Goal: Information Seeking & Learning: Find specific fact

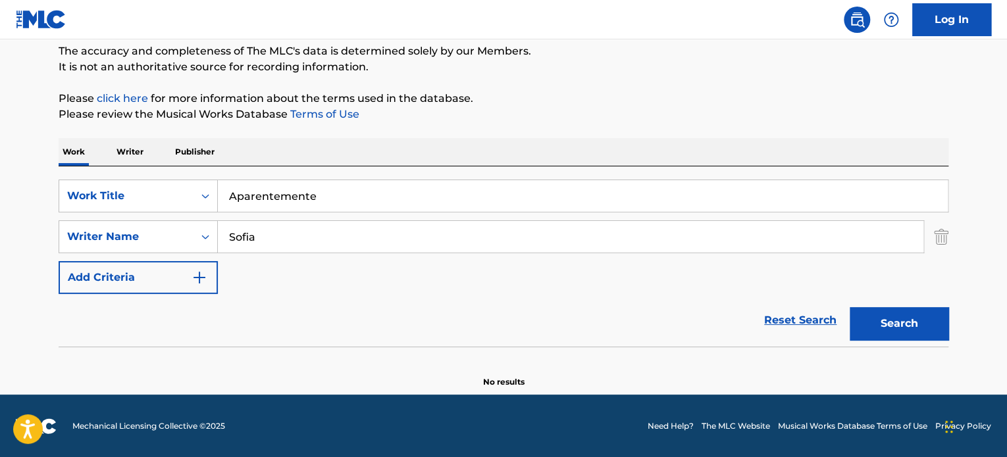
click at [277, 199] on input "Aparentemente" at bounding box center [583, 196] width 730 height 32
click at [277, 198] on input "Aparentemente" at bounding box center [583, 196] width 730 height 32
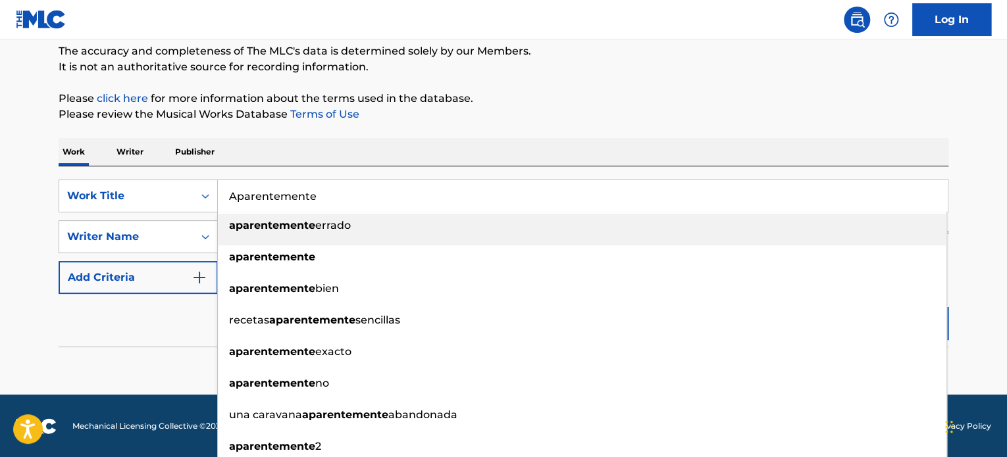
paste input "NUevo"
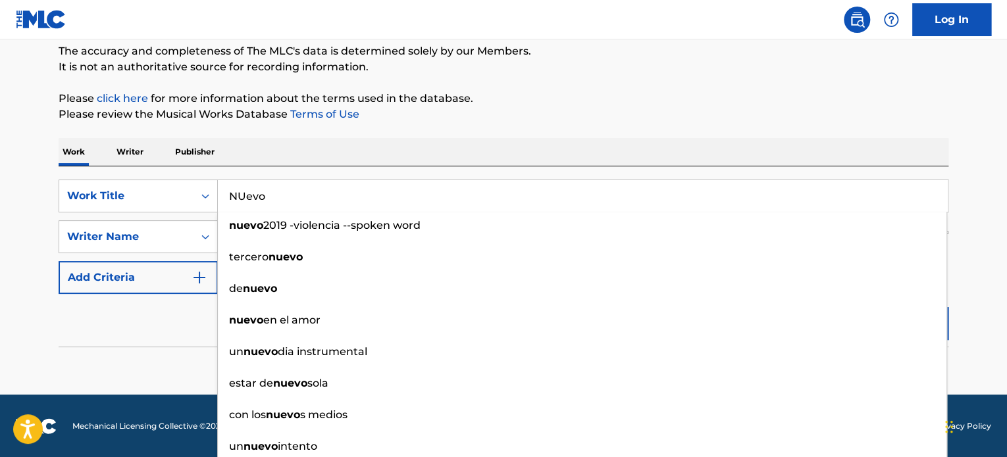
type input "NUevo"
click at [361, 152] on div "Work Writer Publisher" at bounding box center [504, 152] width 890 height 28
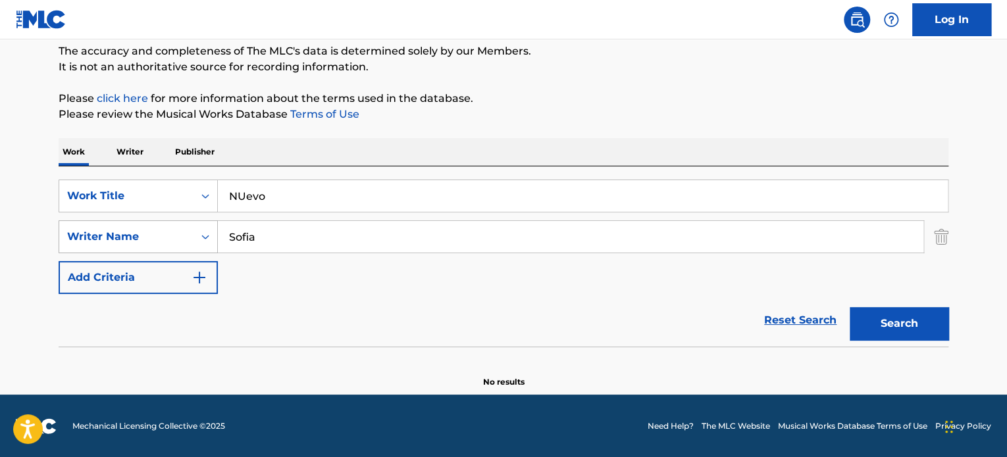
drag, startPoint x: 295, startPoint y: 239, endPoint x: 145, endPoint y: 238, distance: 150.1
click at [145, 238] on div "SearchWithCriteria995548b7-dc50-480b-ac5f-621e6f0fe737 Writer Name [PERSON_NAME]" at bounding box center [504, 237] width 890 height 33
type input "[PERSON_NAME]"
click at [850, 307] on button "Search" at bounding box center [899, 323] width 99 height 33
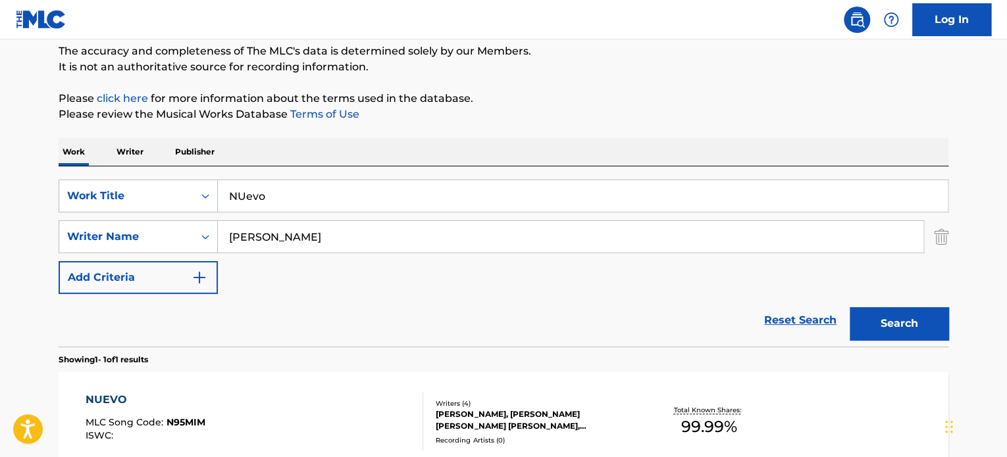
click at [528, 415] on div "[PERSON_NAME], [PERSON_NAME] [PERSON_NAME] [PERSON_NAME], [PERSON_NAME]" at bounding box center [535, 421] width 199 height 24
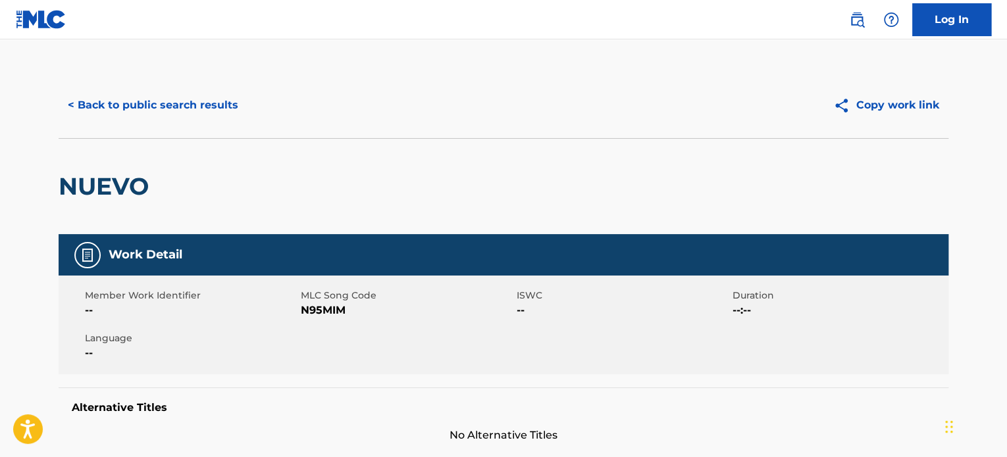
click at [324, 313] on span "N95MIM" at bounding box center [407, 311] width 213 height 16
click at [326, 313] on span "N95MIM" at bounding box center [407, 311] width 213 height 16
click at [344, 311] on span "N95MIM" at bounding box center [407, 311] width 213 height 16
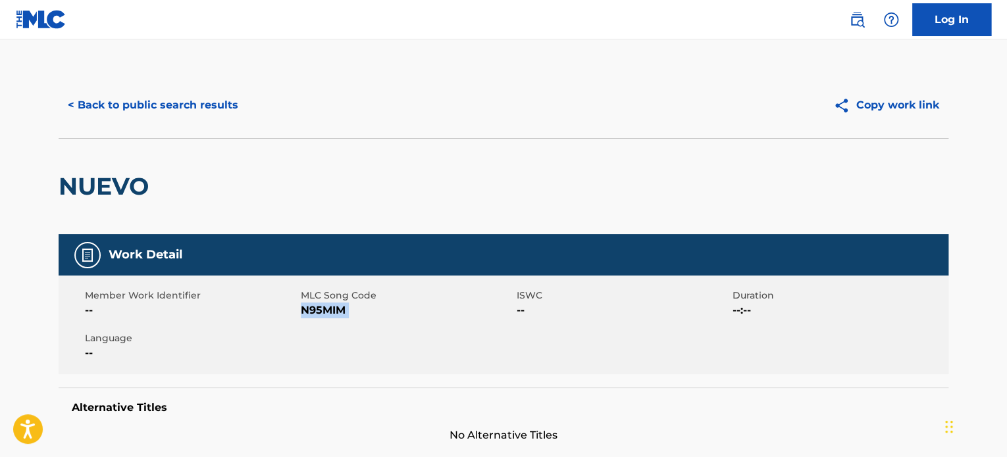
copy span "N95MIM"
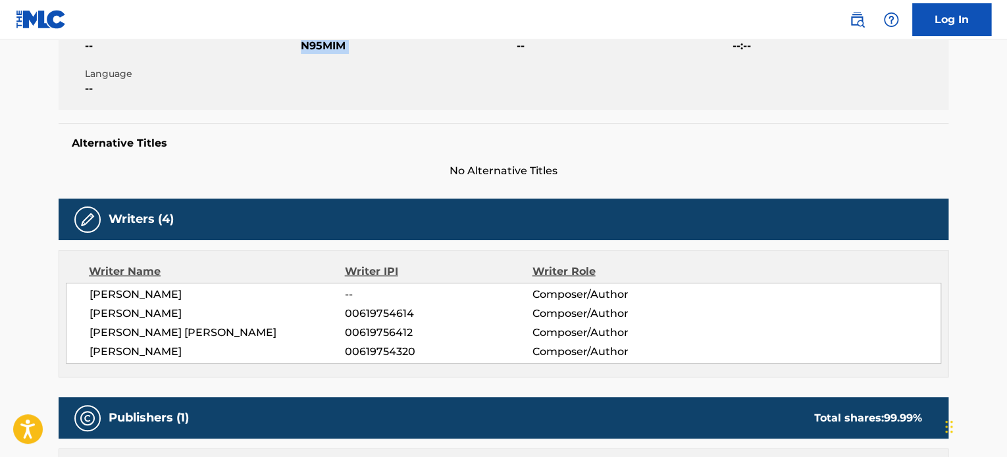
scroll to position [132, 0]
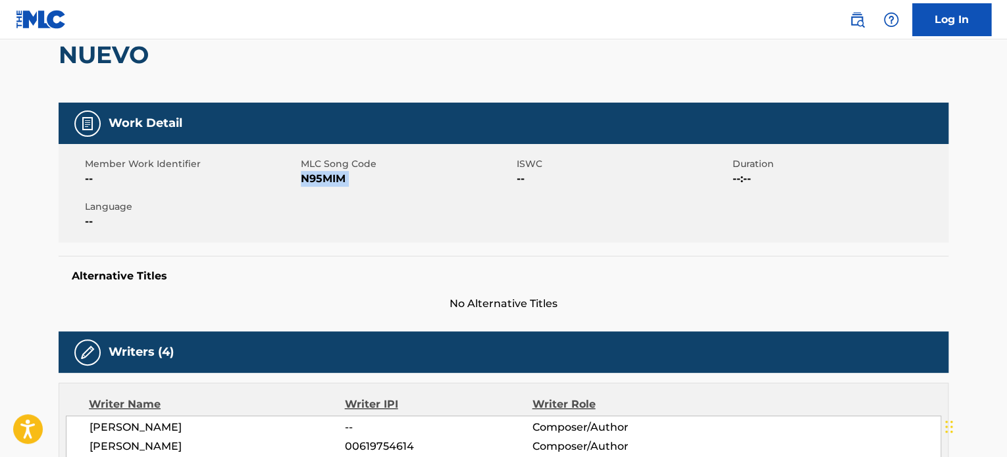
click at [313, 178] on span "N95MIM" at bounding box center [407, 179] width 213 height 16
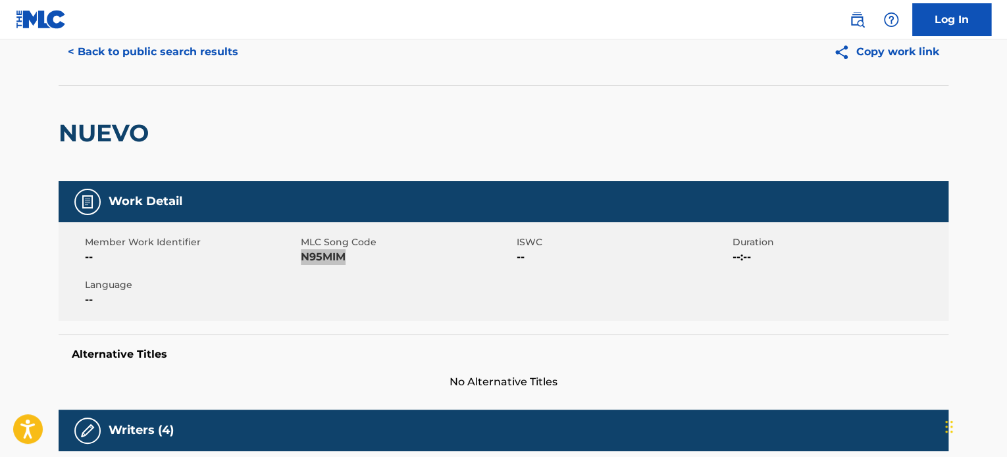
scroll to position [0, 0]
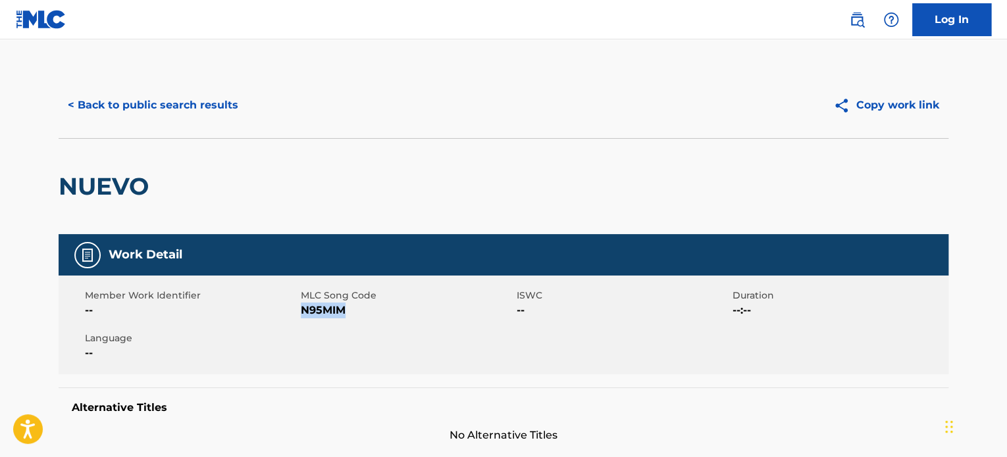
click at [305, 318] on span "N95MIM" at bounding box center [407, 311] width 213 height 16
click at [309, 310] on span "N95MIM" at bounding box center [407, 311] width 213 height 16
copy span "N95MIM"
click at [168, 101] on button "< Back to public search results" at bounding box center [153, 105] width 189 height 33
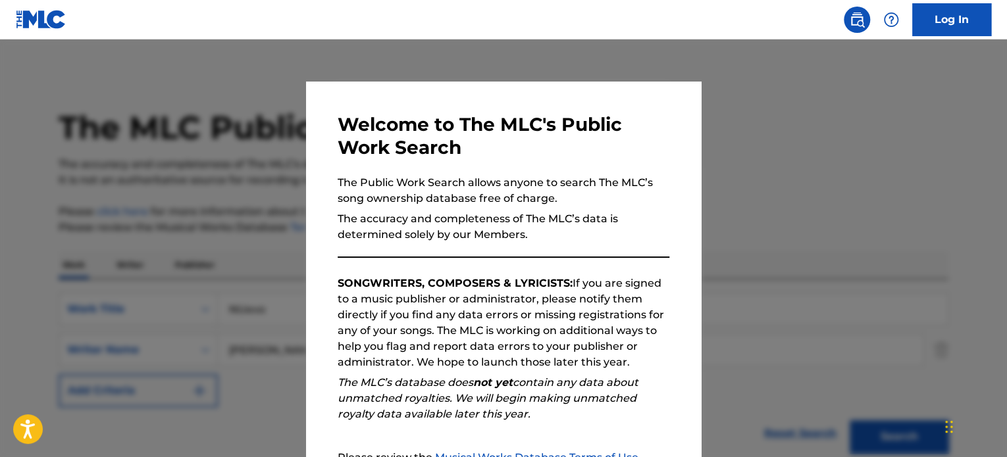
scroll to position [113, 0]
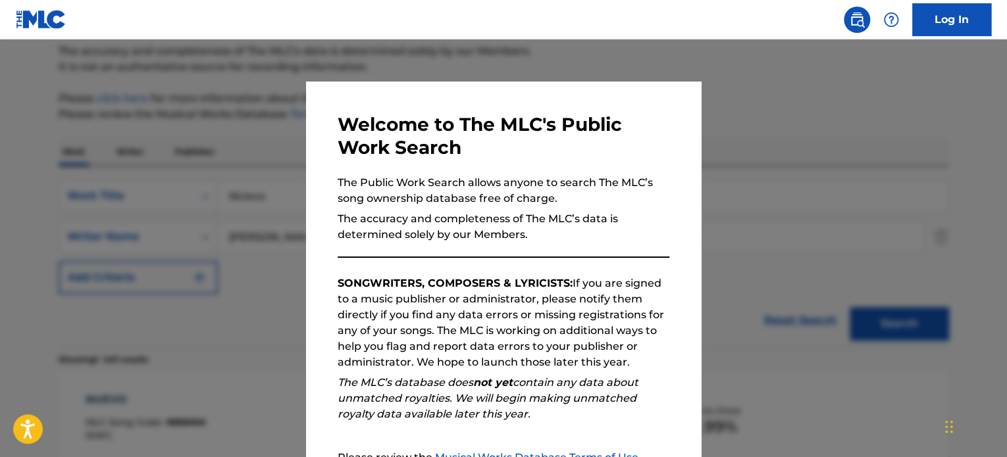
click at [808, 217] on div at bounding box center [503, 267] width 1007 height 457
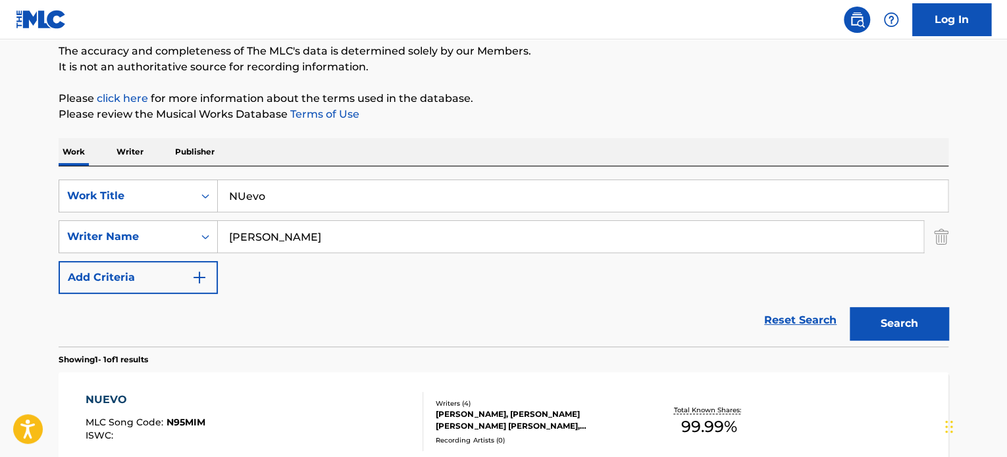
click at [455, 221] on div "[PERSON_NAME]" at bounding box center [571, 237] width 706 height 33
click at [443, 235] on input "[PERSON_NAME]" at bounding box center [571, 237] width 706 height 32
paste input "[PERSON_NAME]"
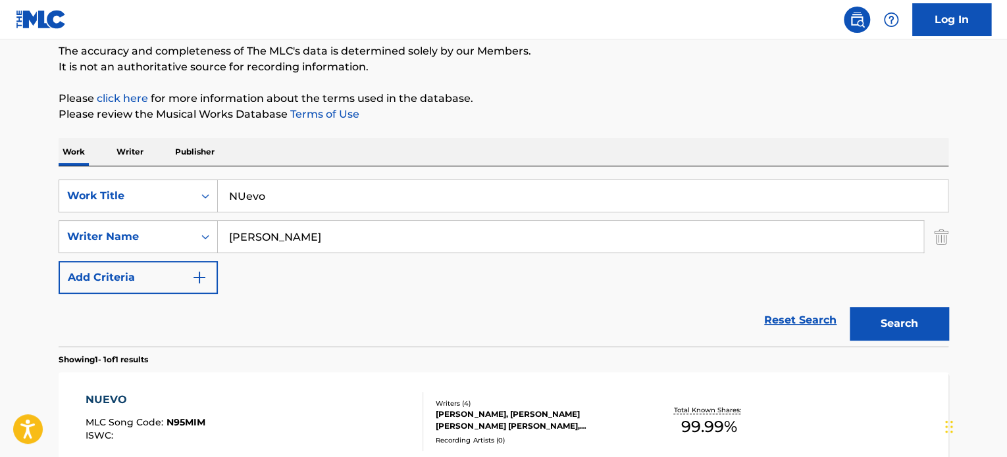
type input "[PERSON_NAME]"
click at [375, 186] on input "NUevo" at bounding box center [583, 196] width 730 height 32
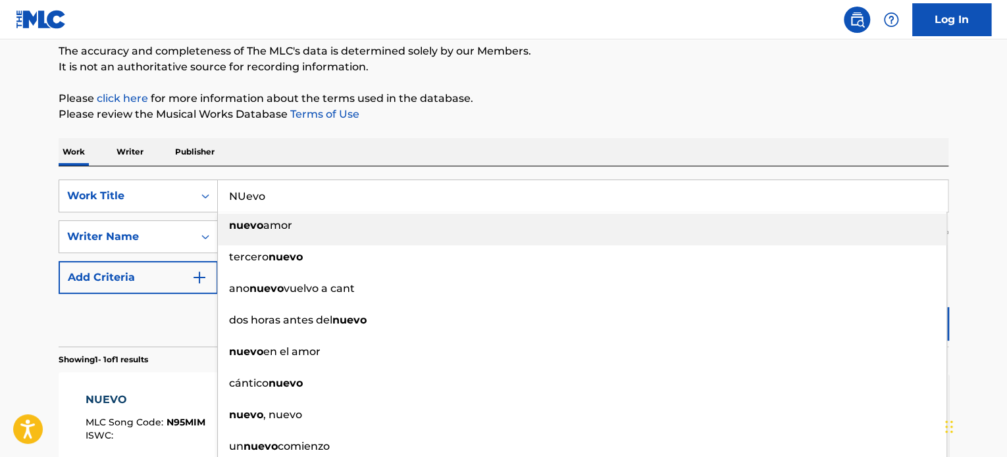
click at [375, 186] on input "NUevo" at bounding box center [583, 196] width 730 height 32
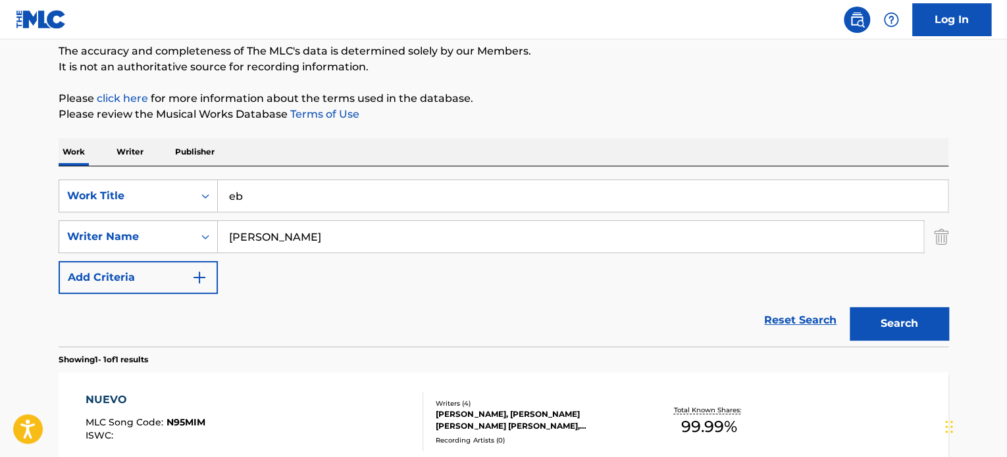
type input "e"
click at [353, 197] on input "besame mucho" at bounding box center [583, 196] width 730 height 32
click at [548, 108] on p "Please review the Musical Works Database Terms of Use" at bounding box center [504, 115] width 890 height 16
click at [879, 314] on button "Search" at bounding box center [899, 323] width 99 height 33
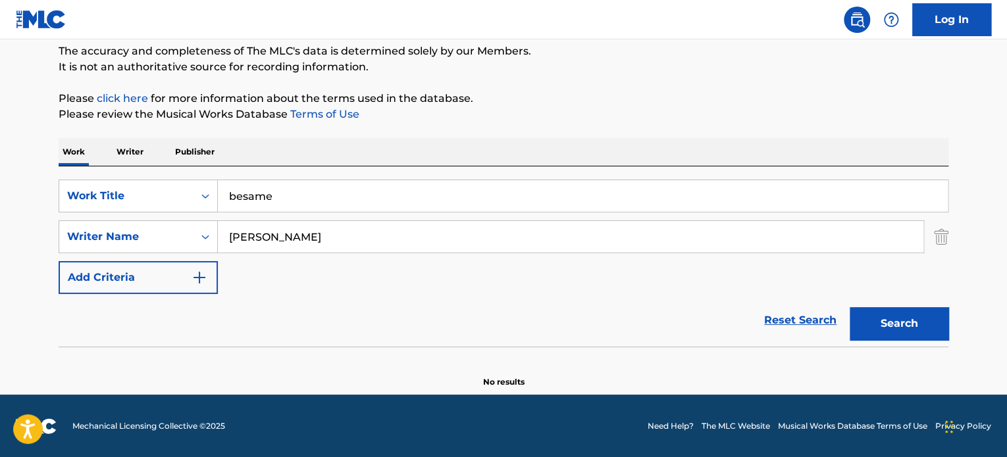
click at [369, 197] on input "besame" at bounding box center [583, 196] width 730 height 32
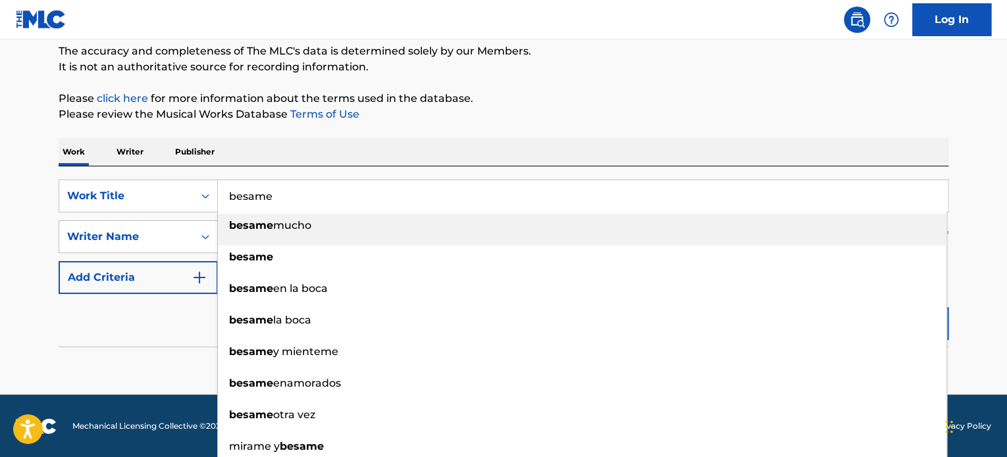
paste input "Lo Mejor De Mi Vida"
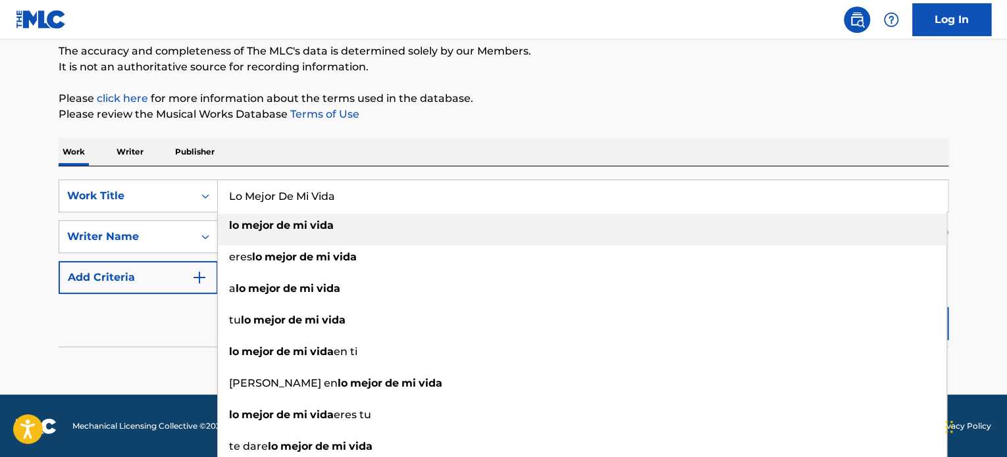
type input "Lo Mejor De Mi Vida"
click at [425, 139] on div "Work Writer Publisher" at bounding box center [504, 152] width 890 height 28
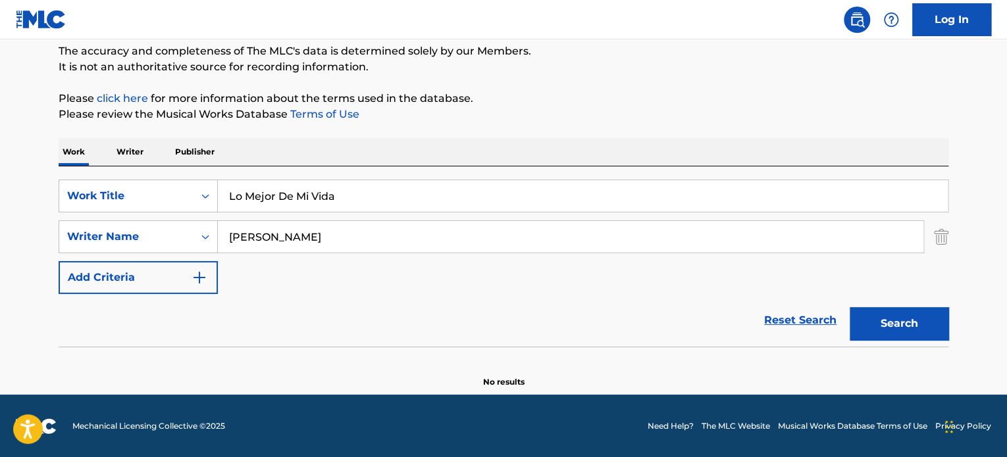
drag, startPoint x: 405, startPoint y: 242, endPoint x: 53, endPoint y: 247, distance: 352.2
click at [62, 247] on div "SearchWithCriteria995548b7-dc50-480b-ac5f-621e6f0fe737 Writer Name [PERSON_NAME]" at bounding box center [504, 237] width 890 height 33
click at [850, 307] on button "Search" at bounding box center [899, 323] width 99 height 33
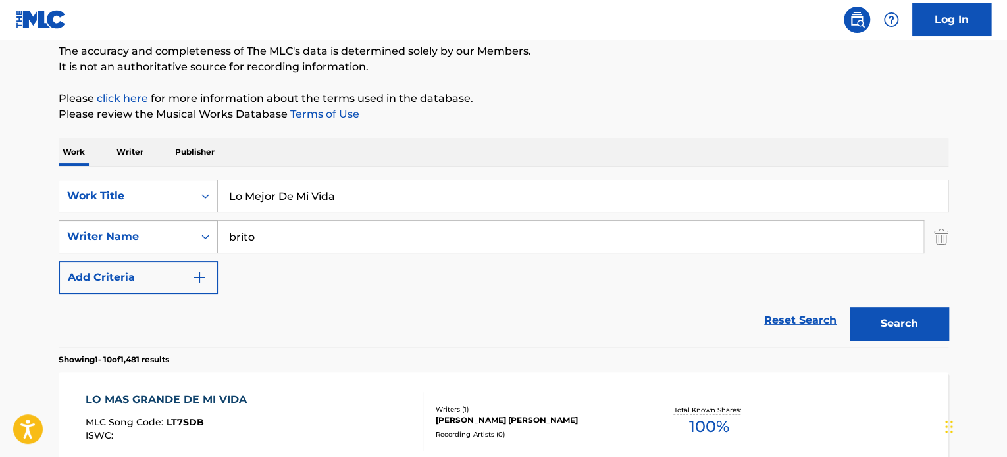
drag, startPoint x: 296, startPoint y: 230, endPoint x: 112, endPoint y: 228, distance: 183.7
click at [113, 228] on div "SearchWithCriteria995548b7-dc50-480b-ac5f-621e6f0fe737 Writer Name [PERSON_NAME]" at bounding box center [504, 237] width 890 height 33
paste input "[PERSON_NAME]"
type input "[PERSON_NAME]"
click at [850, 307] on button "Search" at bounding box center [899, 323] width 99 height 33
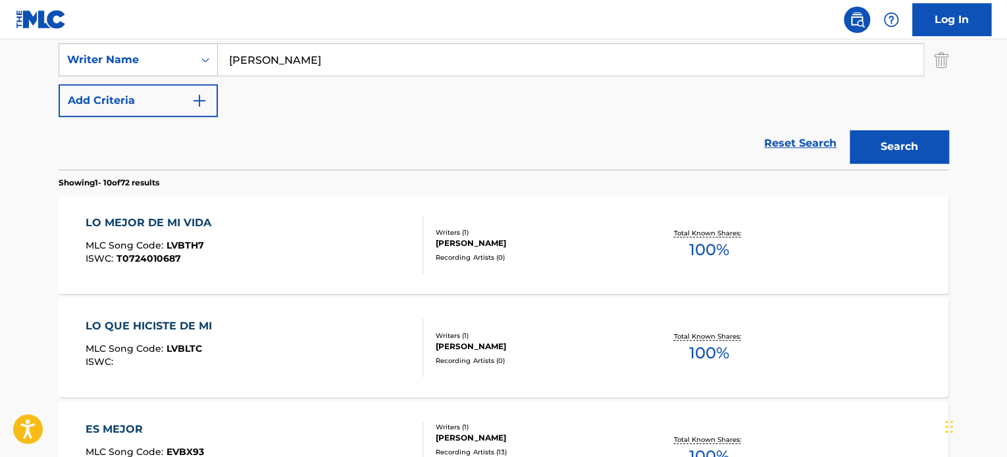
scroll to position [311, 0]
